Goal: Task Accomplishment & Management: Complete application form

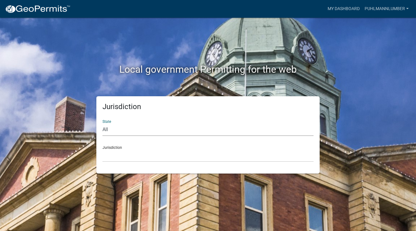
click at [138, 125] on select "All [US_STATE] [US_STATE] [US_STATE] [US_STATE] [US_STATE] [US_STATE] [US_STATE…" at bounding box center [208, 130] width 211 height 13
select select "[US_STATE]"
click at [103, 124] on select "All [US_STATE] [US_STATE] [US_STATE] [US_STATE] [US_STATE] [US_STATE] [US_STATE…" at bounding box center [208, 130] width 211 height 13
click at [121, 156] on select "[GEOGRAPHIC_DATA], [US_STATE] [GEOGRAPHIC_DATA], [US_STATE] [GEOGRAPHIC_DATA], …" at bounding box center [208, 156] width 211 height 13
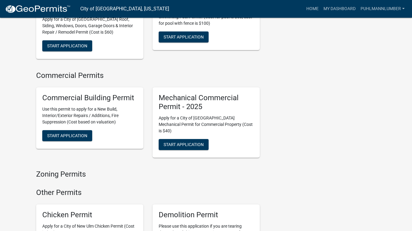
scroll to position [380, 0]
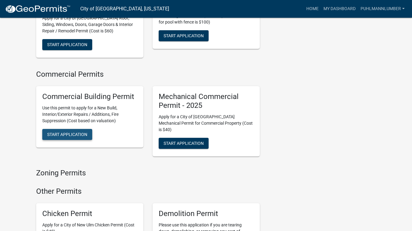
click at [66, 132] on span "Start Application" at bounding box center [67, 134] width 40 height 5
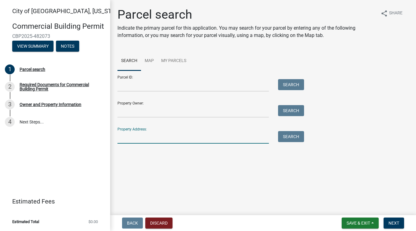
click at [128, 136] on input "Property Address:" at bounding box center [194, 137] width 152 height 13
type input "301 1st"
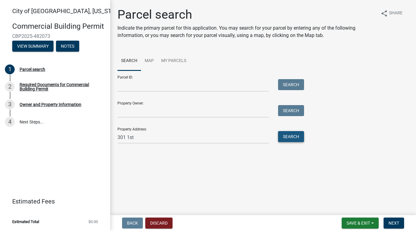
click at [285, 137] on button "Search" at bounding box center [291, 136] width 26 height 11
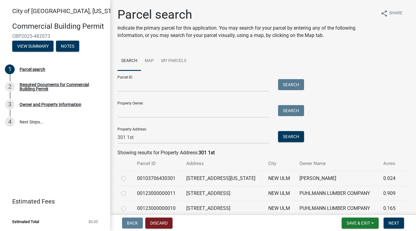
click at [129, 190] on label at bounding box center [129, 190] width 0 height 0
click at [129, 193] on input "radio" at bounding box center [131, 192] width 4 height 4
radio input "true"
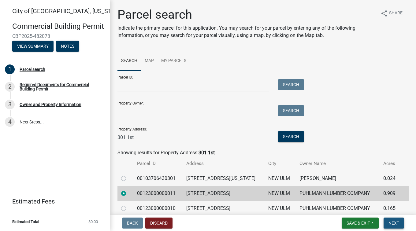
click at [393, 221] on span "Next" at bounding box center [394, 223] width 11 height 5
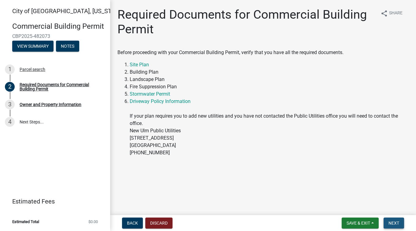
click at [393, 221] on span "Next" at bounding box center [394, 223] width 11 height 5
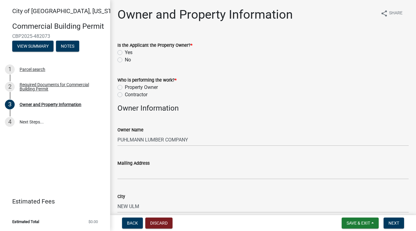
click at [125, 53] on label "Yes" at bounding box center [129, 52] width 8 height 7
click at [125, 53] on input "Yes" at bounding box center [127, 51] width 4 height 4
radio input "true"
click at [125, 87] on label "Property Owner" at bounding box center [141, 87] width 33 height 7
click at [125, 87] on input "Property Owner" at bounding box center [127, 86] width 4 height 4
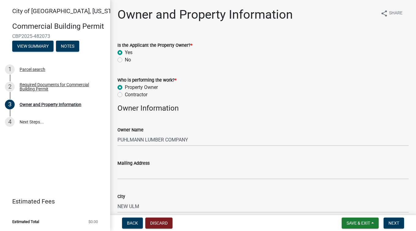
radio input "true"
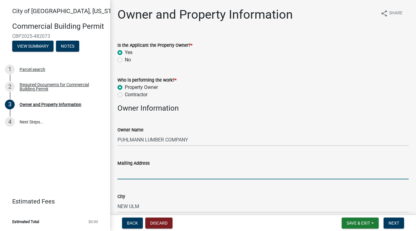
click at [159, 173] on input "Mailing Address" at bounding box center [263, 173] width 291 height 13
type input "p"
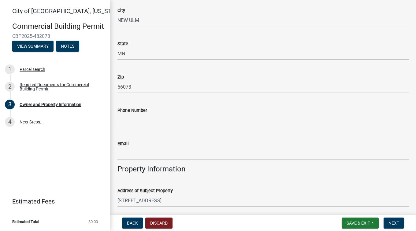
type input "P.O. Box 26"
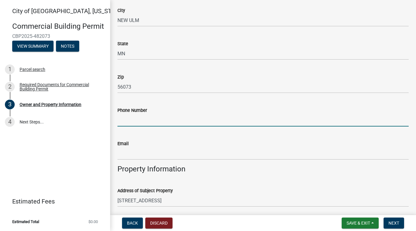
click at [314, 125] on input "Phone Number" at bounding box center [263, 120] width 291 height 13
type input "5072760929"
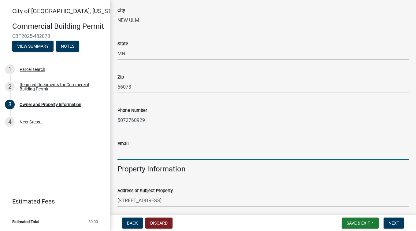
click at [234, 152] on input "Email" at bounding box center [263, 154] width 291 height 13
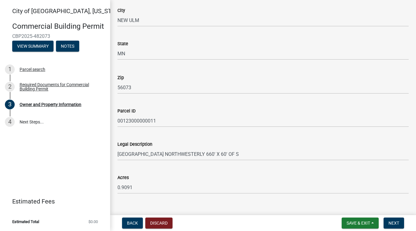
scroll to position [410, 0]
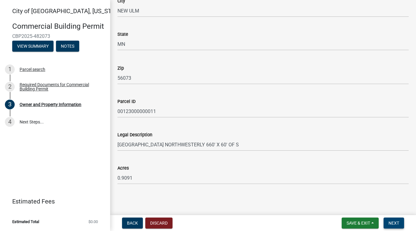
type input "[PERSON_NAME][EMAIL_ADDRESS][DOMAIN_NAME]"
click at [389, 224] on span "Next" at bounding box center [394, 223] width 11 height 5
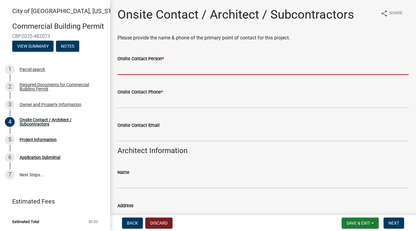
click at [174, 72] on input "Onsite Contact Person *" at bounding box center [263, 68] width 291 height 13
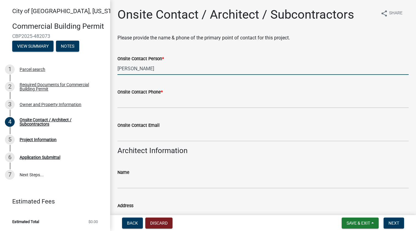
type input "[PERSON_NAME]"
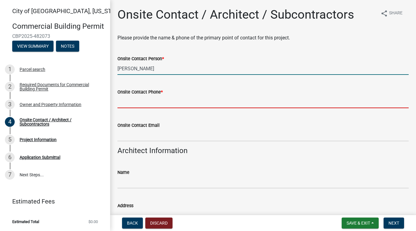
click at [149, 101] on input "Onsite Contact Phone *" at bounding box center [263, 102] width 291 height 13
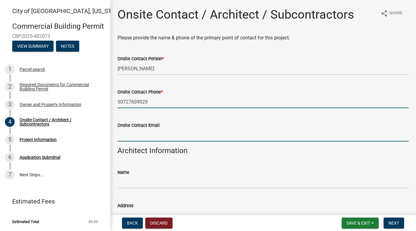
click at [141, 135] on form "Onsite Contact Email" at bounding box center [263, 132] width 291 height 20
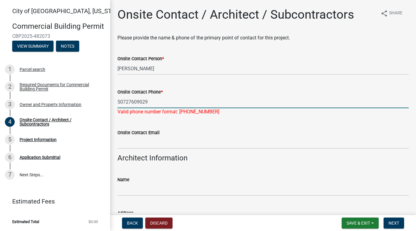
click at [125, 101] on input "50727609029" at bounding box center [263, 102] width 291 height 13
click at [136, 101] on input "507-27609029" at bounding box center [263, 102] width 291 height 13
click at [145, 103] on input "[PHONE_NUMBER]" at bounding box center [263, 102] width 291 height 13
type input "[PHONE_NUMBER]"
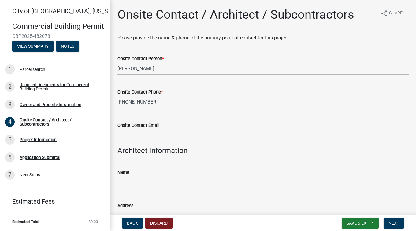
click at [152, 142] on wm-data-entity-input "Onsite Contact Email" at bounding box center [263, 129] width 291 height 33
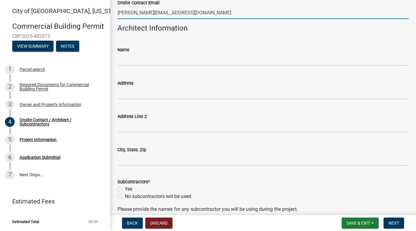
scroll to position [135, 0]
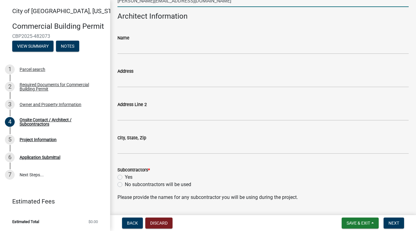
type input "[PERSON_NAME][EMAIL_ADDRESS][DOMAIN_NAME]"
click at [125, 176] on label "Yes" at bounding box center [129, 177] width 8 height 7
click at [125, 176] on input "Yes" at bounding box center [127, 176] width 4 height 4
radio input "true"
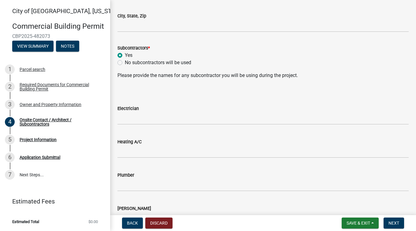
scroll to position [257, 0]
click at [266, 114] on input "Electrician" at bounding box center [263, 118] width 291 height 13
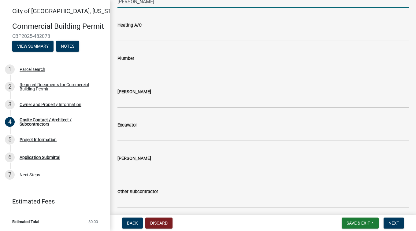
scroll to position [380, 0]
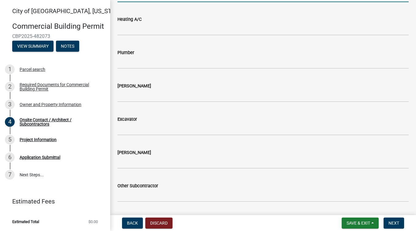
type input "[PERSON_NAME]"
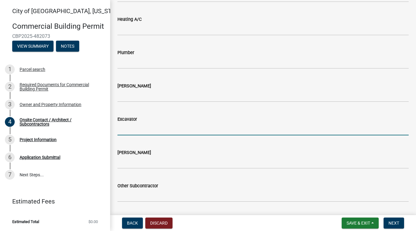
click at [244, 131] on input "Excavator" at bounding box center [263, 129] width 291 height 13
type input "ARR Const."
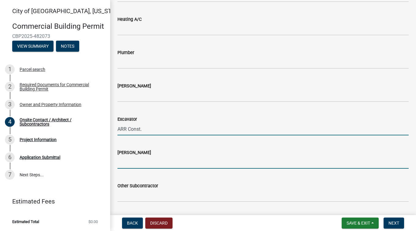
click at [207, 162] on input "[PERSON_NAME]" at bounding box center [263, 162] width 291 height 13
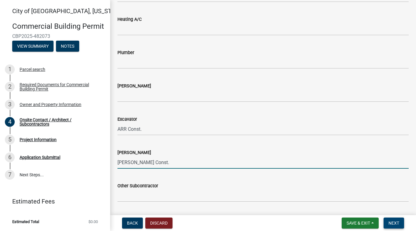
type input "[PERSON_NAME] Const."
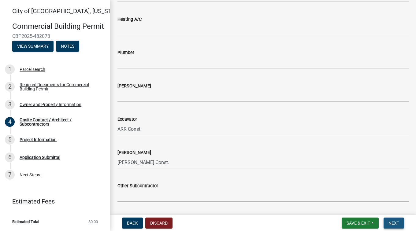
click at [388, 221] on button "Next" at bounding box center [394, 223] width 21 height 11
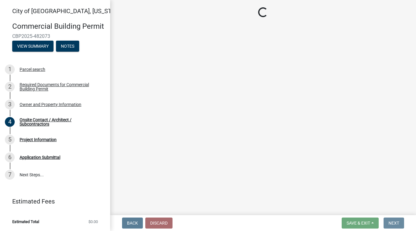
scroll to position [0, 0]
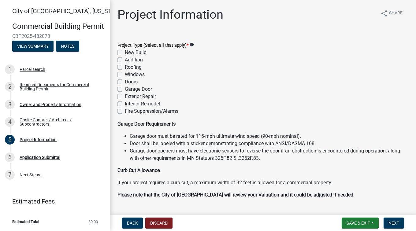
click at [125, 53] on label "New Build" at bounding box center [136, 52] width 22 height 7
click at [125, 53] on input "New Build" at bounding box center [127, 51] width 4 height 4
checkbox input "true"
checkbox input "false"
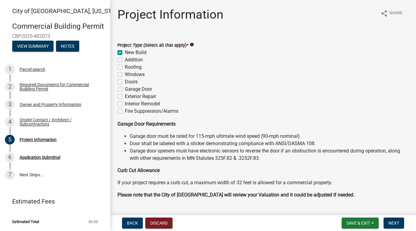
checkbox input "false"
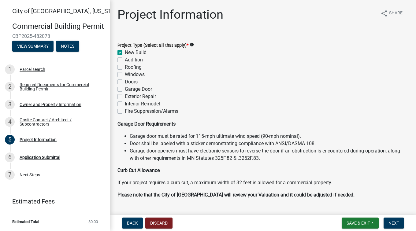
checkbox input "false"
click at [125, 88] on label "Garage Door" at bounding box center [138, 89] width 27 height 7
click at [125, 88] on input "Garage Door" at bounding box center [127, 88] width 4 height 4
checkbox input "true"
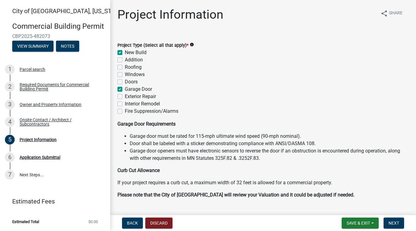
checkbox input "false"
checkbox input "true"
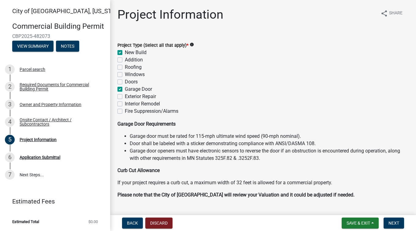
checkbox input "false"
click at [125, 89] on label "Garage Door" at bounding box center [138, 89] width 27 height 7
click at [125, 89] on input "Garage Door" at bounding box center [127, 88] width 4 height 4
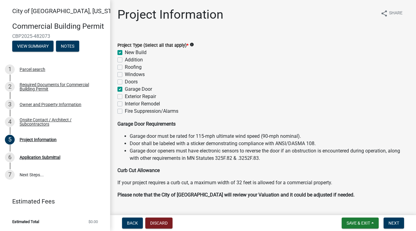
checkbox input "false"
checkbox input "true"
checkbox input "false"
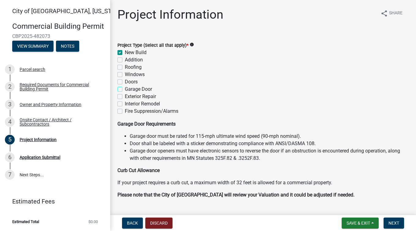
checkbox input "false"
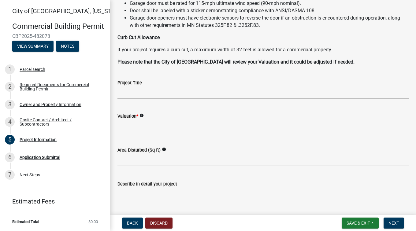
scroll to position [135, 0]
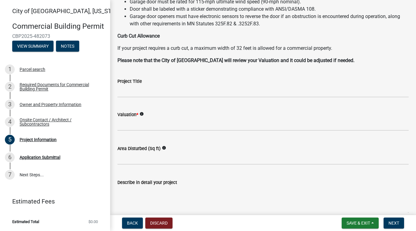
click at [142, 113] on icon "info" at bounding box center [142, 114] width 4 height 4
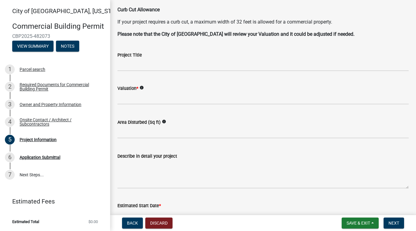
scroll to position [171, 0]
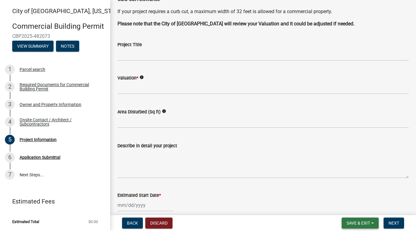
click at [349, 222] on span "Save & Exit" at bounding box center [359, 223] width 24 height 5
click at [344, 207] on button "Save & Exit" at bounding box center [354, 207] width 49 height 15
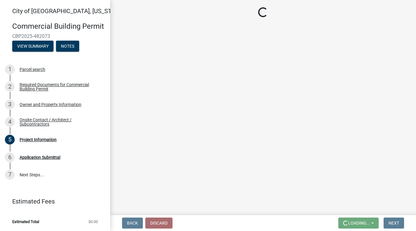
scroll to position [0, 0]
